Goal: Use online tool/utility: Utilize a website feature to perform a specific function

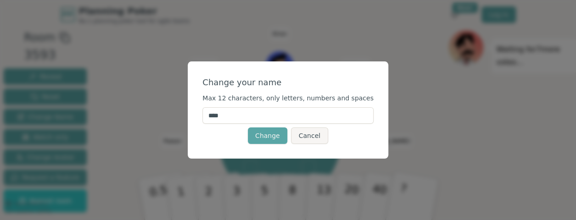
click at [248, 116] on input "****" at bounding box center [287, 115] width 171 height 17
type input "******"
click button "Change" at bounding box center [267, 136] width 39 height 17
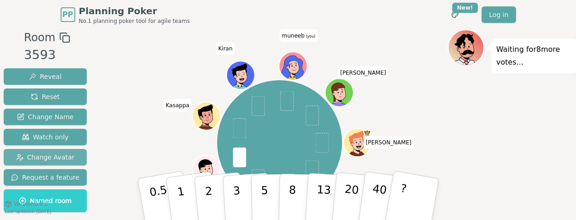
click at [43, 154] on span "Change Avatar" at bounding box center [45, 157] width 59 height 9
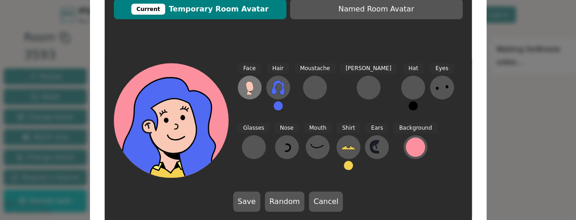
click at [249, 82] on icon at bounding box center [250, 86] width 8 height 10
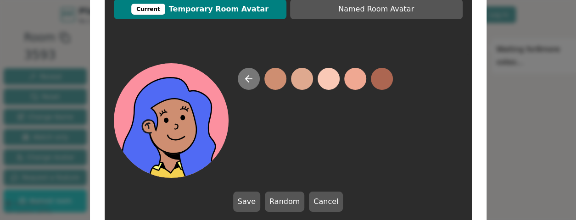
click at [255, 79] on button at bounding box center [249, 79] width 22 height 22
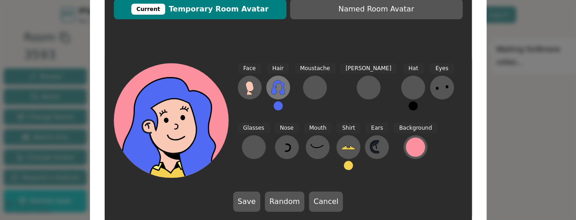
click at [281, 85] on icon at bounding box center [278, 87] width 15 height 15
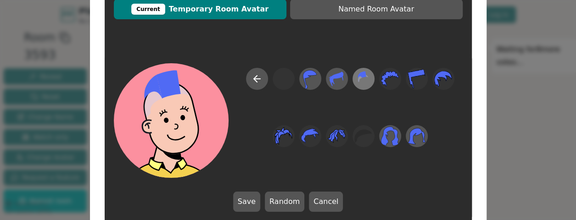
click at [355, 81] on icon at bounding box center [363, 79] width 18 height 21
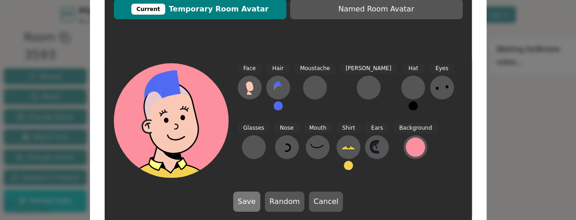
click at [251, 197] on button "Save" at bounding box center [246, 202] width 27 height 20
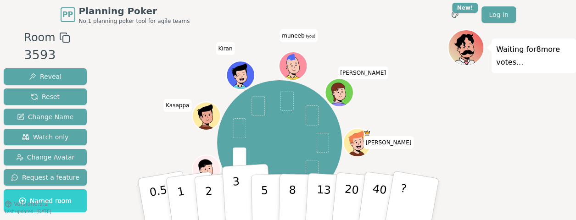
click at [242, 193] on button "3" at bounding box center [247, 200] width 50 height 72
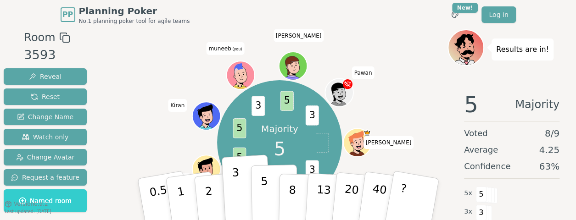
click at [261, 202] on p "5" at bounding box center [264, 200] width 8 height 50
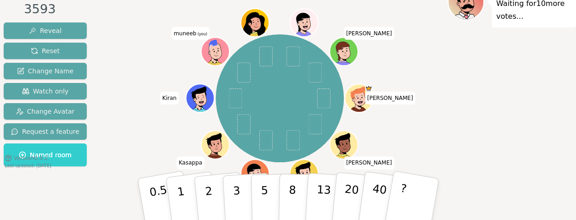
scroll to position [62, 0]
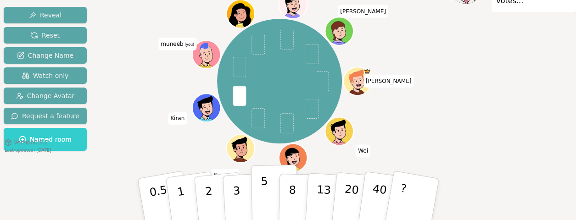
click at [266, 204] on p "5" at bounding box center [264, 200] width 8 height 50
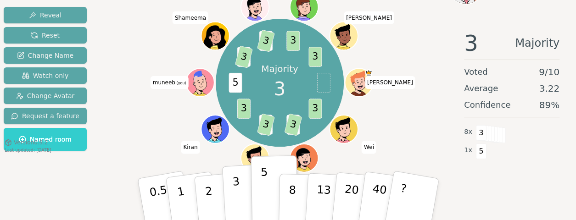
click at [229, 193] on button "3" at bounding box center [247, 200] width 50 height 72
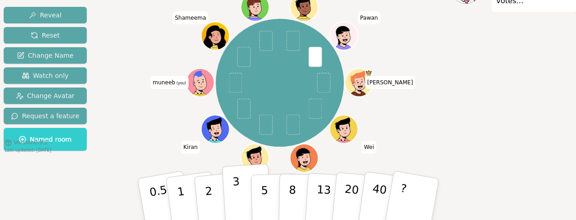
click at [245, 196] on button "3" at bounding box center [247, 200] width 50 height 72
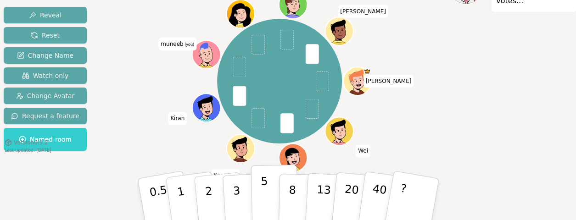
click at [258, 191] on button "5" at bounding box center [274, 200] width 47 height 70
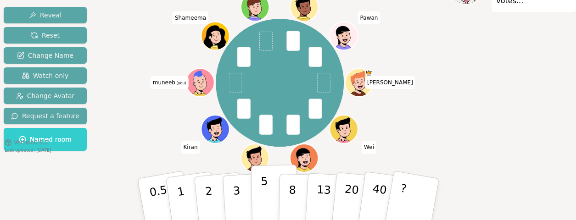
click at [260, 193] on button "5" at bounding box center [274, 200] width 47 height 70
